Goal: Information Seeking & Learning: Learn about a topic

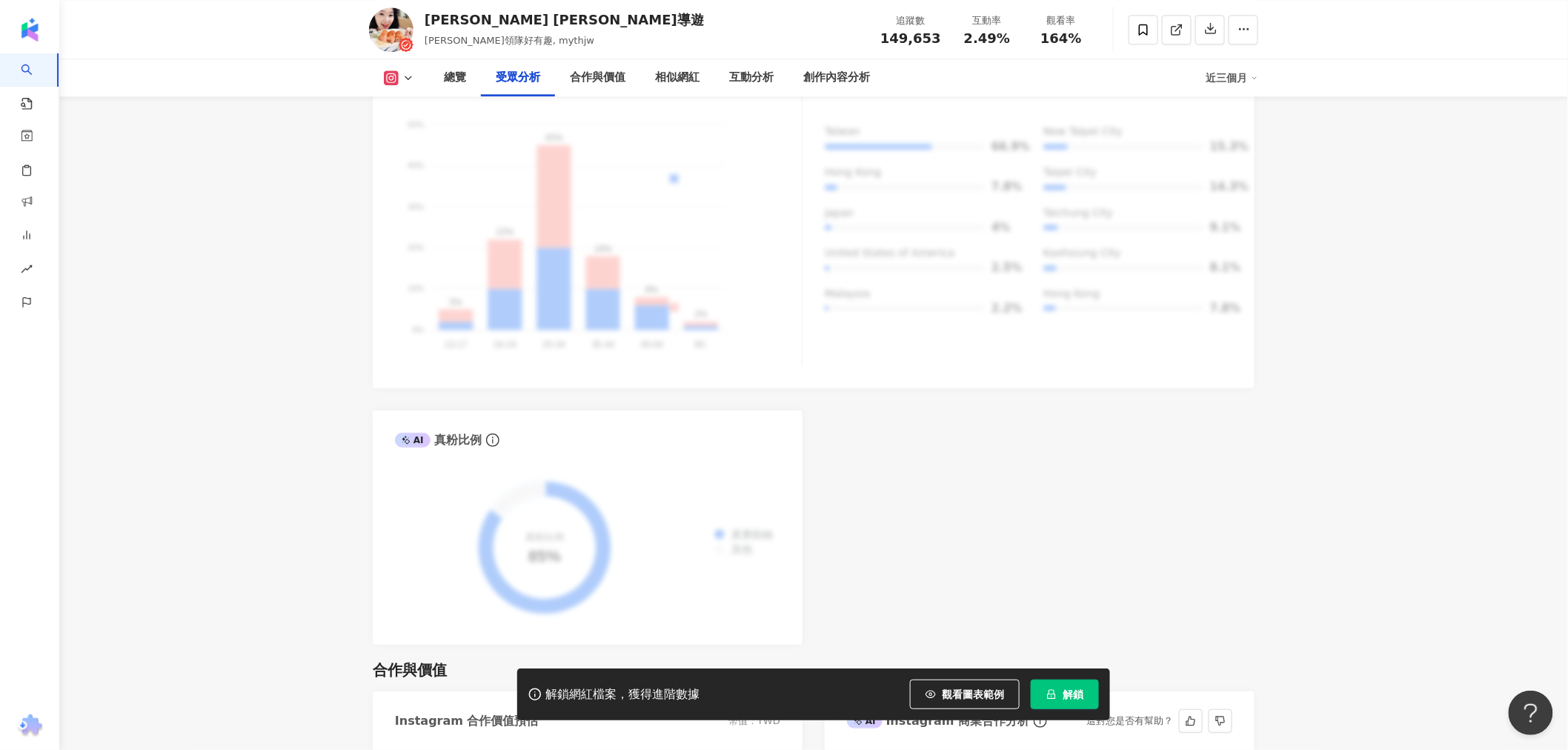
scroll to position [988, 0]
